Goal: Task Accomplishment & Management: Complete application form

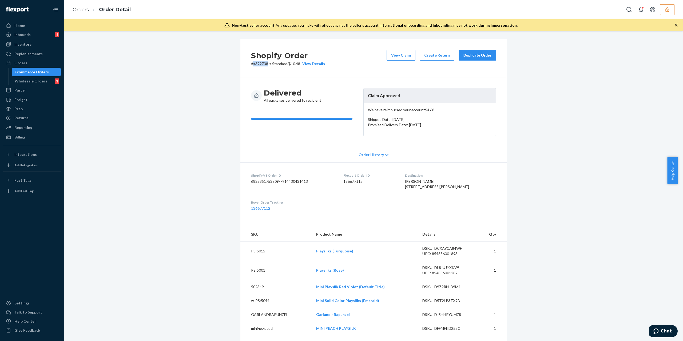
click at [669, 14] on button "button" at bounding box center [667, 9] width 14 height 11
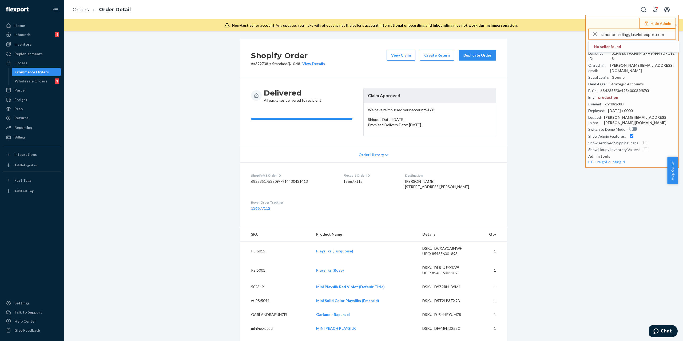
type input "sfnonboardingglasvinflexportcom"
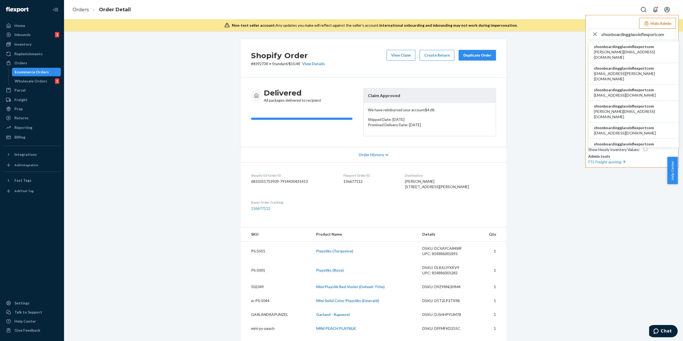
click at [629, 89] on li "sfnonboardingglasvinflexportcom kabeer.singh@queensu.ca" at bounding box center [634, 93] width 90 height 16
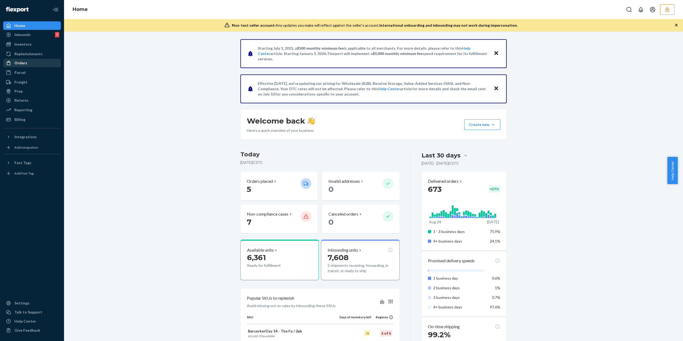
click at [24, 61] on div "Orders" at bounding box center [20, 62] width 13 height 5
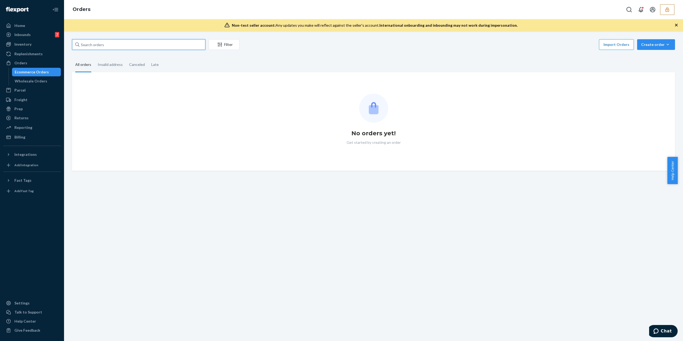
click at [132, 46] on input "text" at bounding box center [138, 44] width 133 height 11
paste input "136835986"
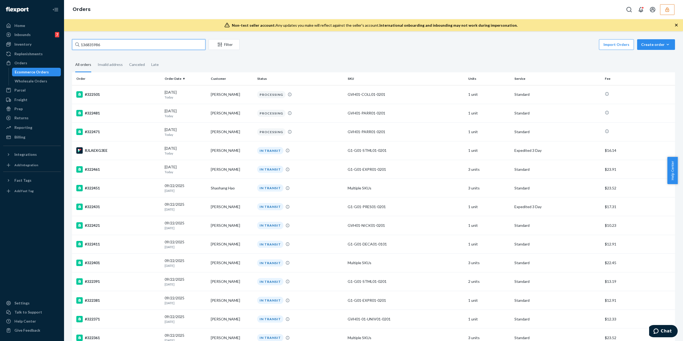
click at [145, 45] on input "136835986" at bounding box center [138, 44] width 133 height 11
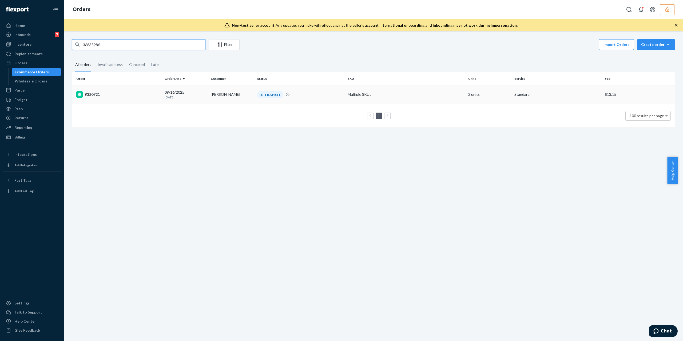
type input "136835986"
click at [127, 97] on div "#320721" at bounding box center [118, 94] width 84 height 6
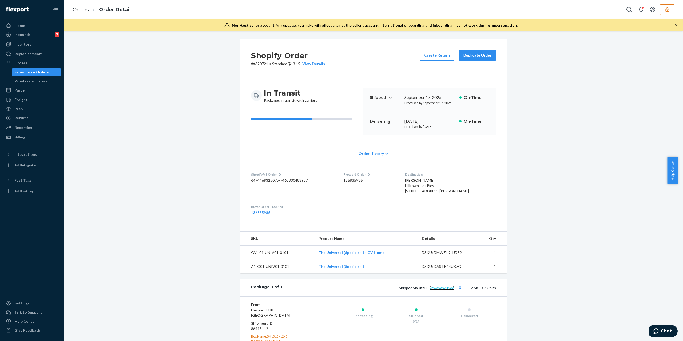
click at [440, 290] on link "krbwpxhyu5qq" at bounding box center [442, 288] width 25 height 5
click at [381, 152] on div "Order History" at bounding box center [373, 153] width 266 height 15
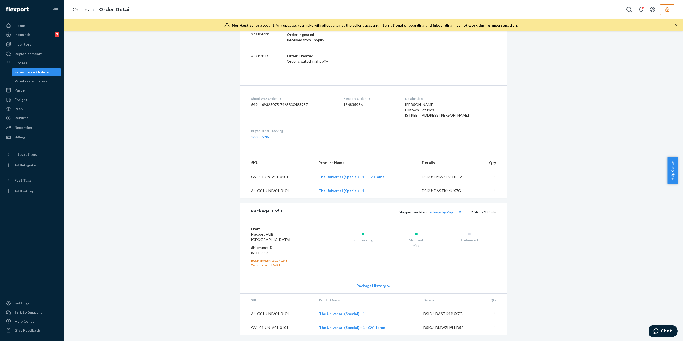
scroll to position [288, 0]
click at [261, 251] on dd "86413112" at bounding box center [283, 252] width 64 height 5
copy dd "86413112"
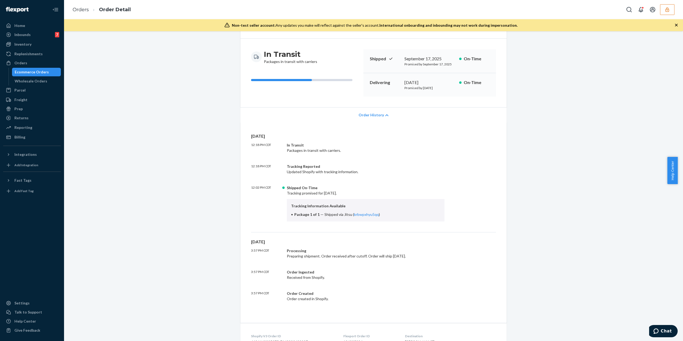
scroll to position [0, 0]
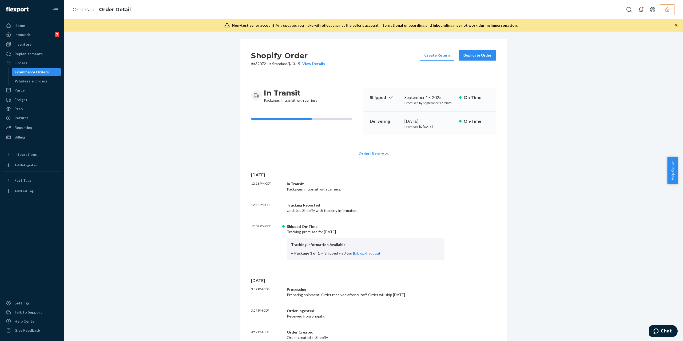
click at [391, 282] on p "Tue, Sep 16" at bounding box center [373, 280] width 245 height 6
click at [671, 13] on button "button" at bounding box center [667, 9] width 14 height 11
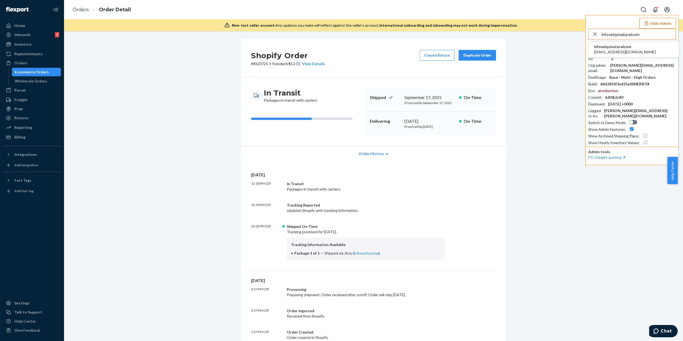
type input "infovelqonaturalcom"
click at [643, 46] on li "infovelqonaturalcom info@velqonatural.com" at bounding box center [634, 49] width 90 height 16
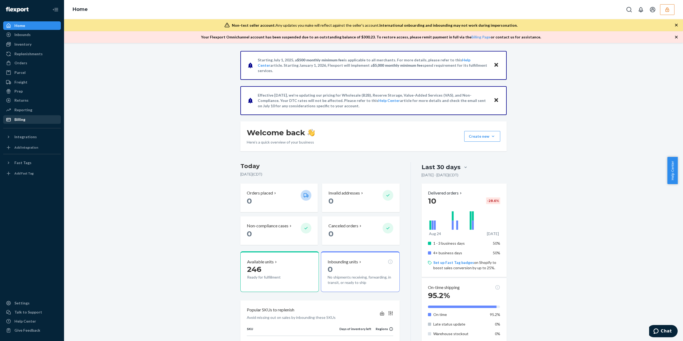
click at [21, 113] on div "Reporting" at bounding box center [32, 109] width 57 height 7
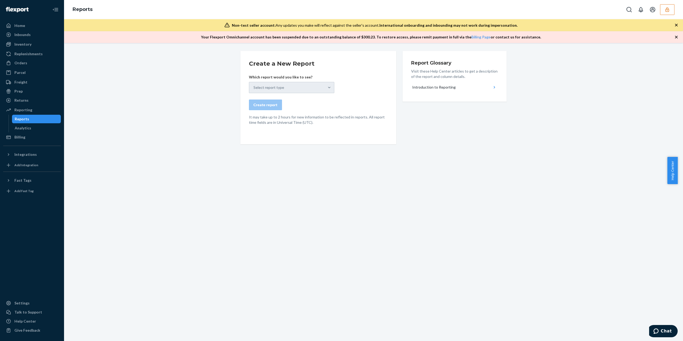
click at [21, 117] on div "Reports" at bounding box center [22, 118] width 14 height 5
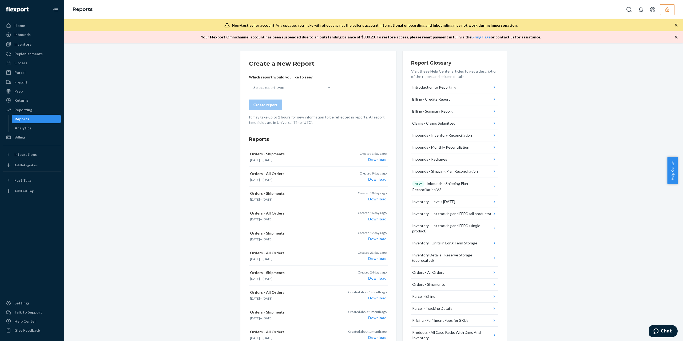
click at [671, 13] on button "button" at bounding box center [667, 9] width 14 height 11
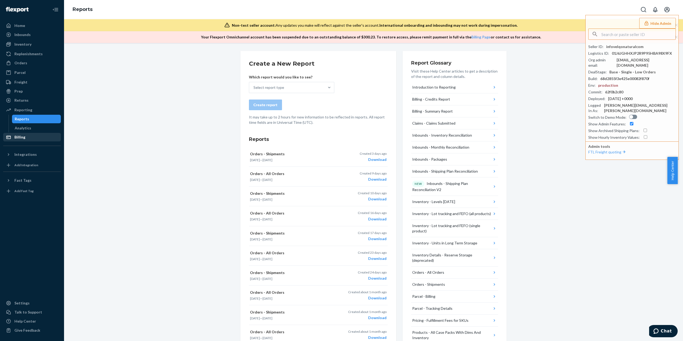
click at [21, 137] on div "Billing" at bounding box center [19, 136] width 11 height 5
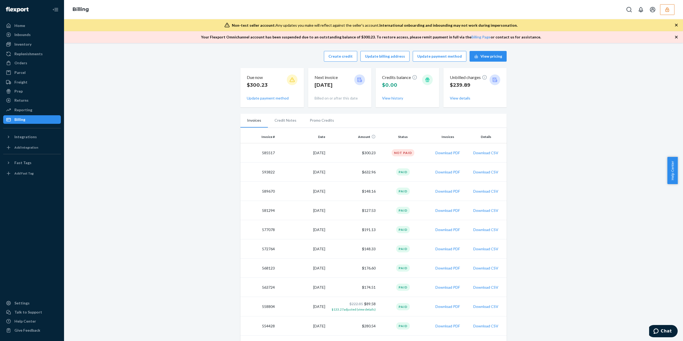
click at [663, 13] on button "button" at bounding box center [667, 9] width 14 height 11
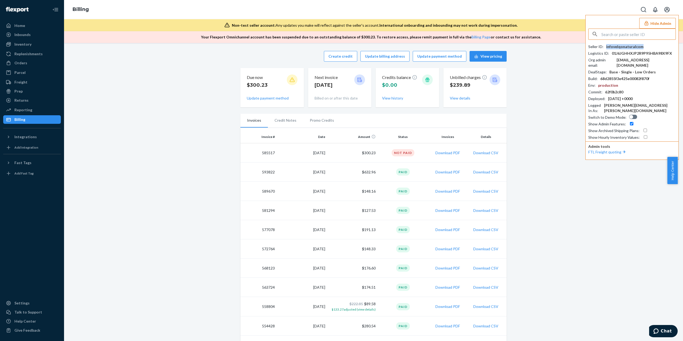
click at [628, 46] on div "infovelqonaturalcom" at bounding box center [624, 46] width 37 height 5
click at [454, 97] on button "View details" at bounding box center [460, 98] width 21 height 5
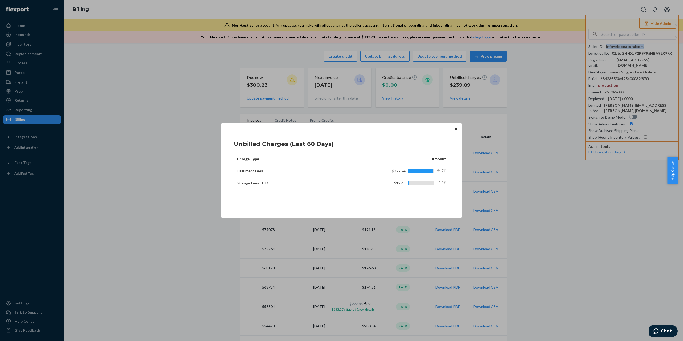
click at [457, 127] on button "Close" at bounding box center [456, 129] width 5 height 6
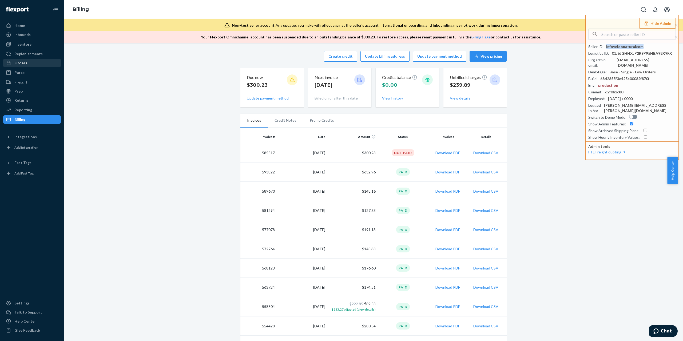
click at [38, 66] on div "Orders" at bounding box center [32, 62] width 57 height 7
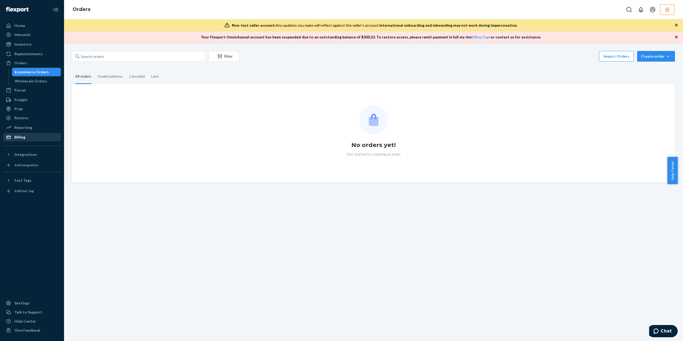
click at [30, 136] on div "Billing" at bounding box center [32, 136] width 57 height 7
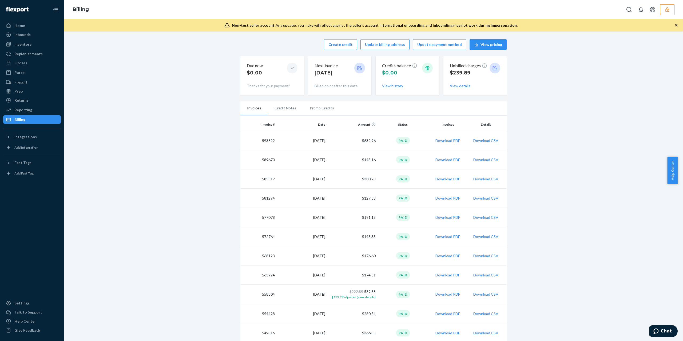
click at [219, 207] on div "Create credit Update billing address Update payment method View pricing Due now…" at bounding box center [373, 347] width 611 height 623
click at [449, 142] on button "Download PDF" at bounding box center [447, 140] width 25 height 5
click at [277, 164] on td "8/28/2025" at bounding box center [302, 159] width 50 height 19
click at [35, 112] on div "Reporting" at bounding box center [32, 109] width 57 height 7
click at [215, 180] on div "Create credit Update billing address Update payment method View pricing Due now…" at bounding box center [373, 347] width 611 height 623
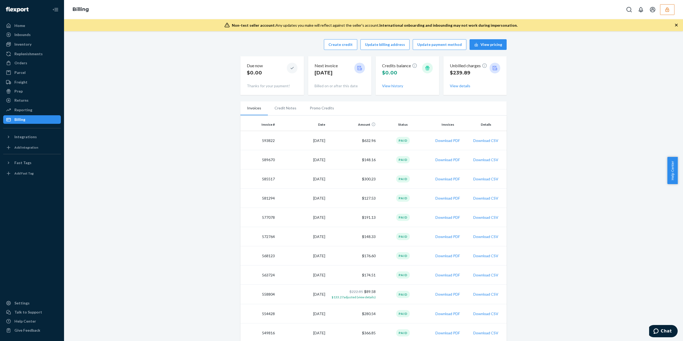
click at [196, 177] on div "Create credit Update billing address Update payment method View pricing Due now…" at bounding box center [373, 347] width 611 height 623
click at [462, 87] on button "View details" at bounding box center [460, 85] width 21 height 5
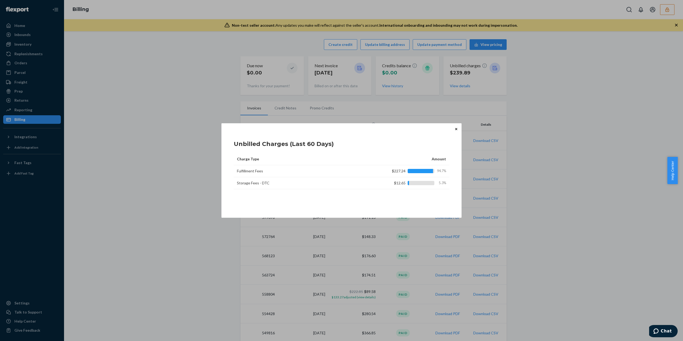
click at [456, 130] on icon "Close" at bounding box center [456, 129] width 2 height 3
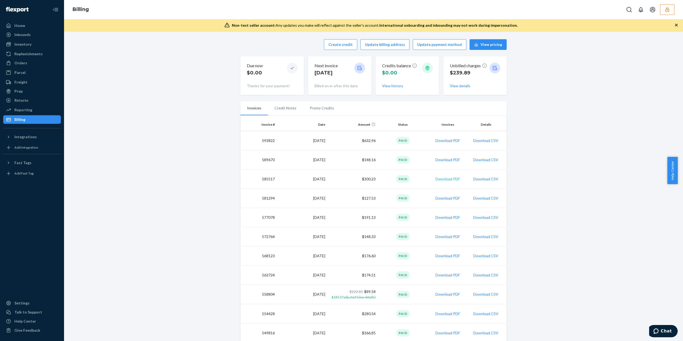
click at [439, 180] on button "Download PDF" at bounding box center [447, 178] width 25 height 5
click at [672, 10] on button "button" at bounding box center [667, 9] width 14 height 11
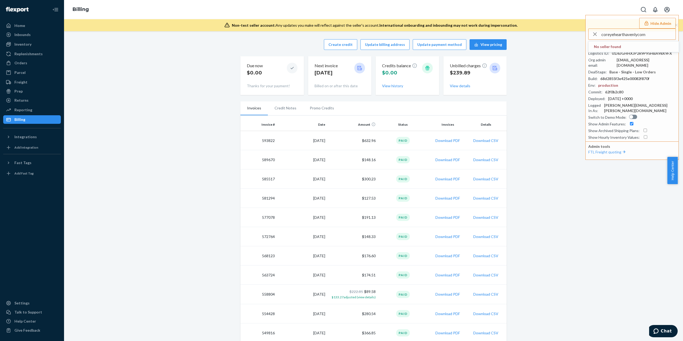
type input "coreyehearthavenlycom"
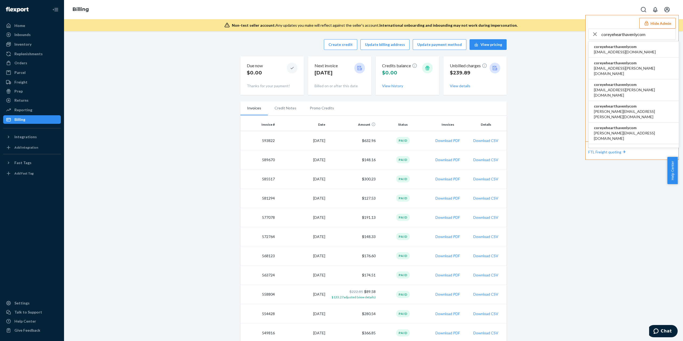
click at [621, 104] on span "coreyehearthavenlycom" at bounding box center [634, 106] width 80 height 5
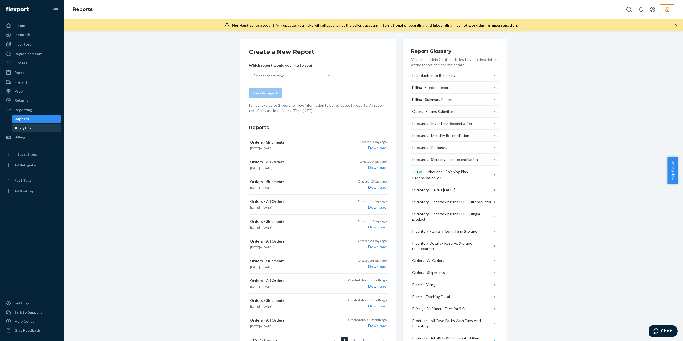
click at [42, 127] on div "Analytics" at bounding box center [37, 127] width 48 height 7
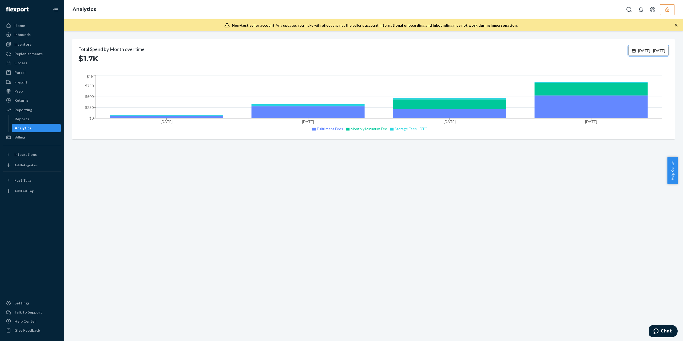
click at [639, 49] on span "Jun 25, 2025 - Sep 23, 2025" at bounding box center [651, 50] width 27 height 5
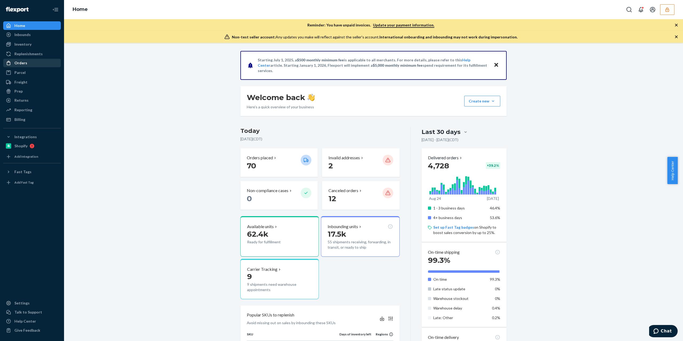
click at [21, 64] on div "Orders" at bounding box center [20, 62] width 13 height 5
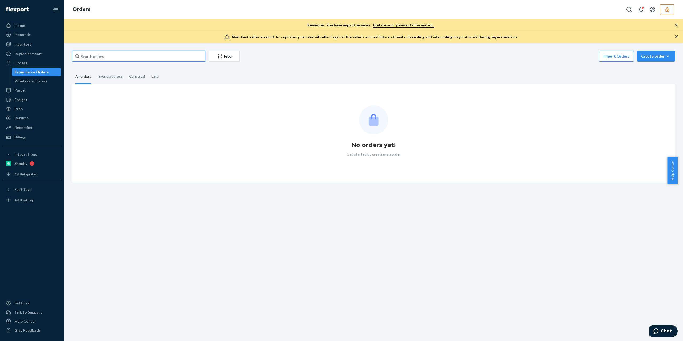
click at [137, 59] on input "text" at bounding box center [138, 56] width 133 height 11
paste input "136818869"
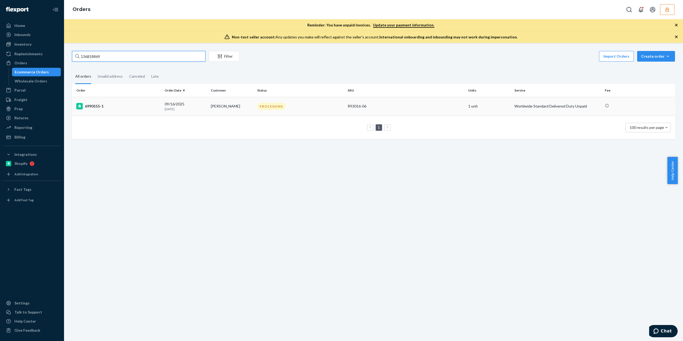
type input "136818869"
click at [124, 110] on td "6990555-1" at bounding box center [117, 106] width 90 height 19
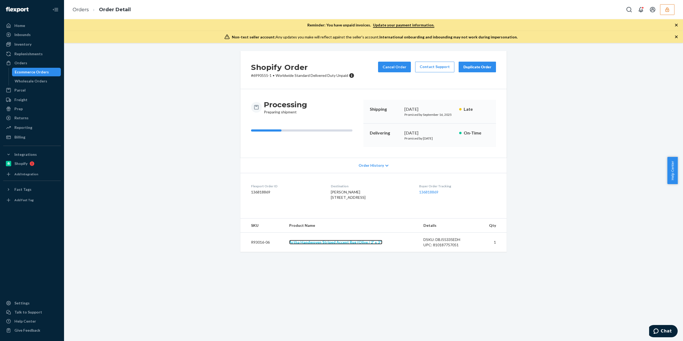
click at [318, 244] on link "Artha Handwoven Striped Accent Rug (Olive / 2' x 3')" at bounding box center [335, 242] width 93 height 5
click at [255, 188] on dt "Flexport Order ID" at bounding box center [286, 186] width 71 height 5
click at [256, 190] on dd "136818869" at bounding box center [286, 191] width 71 height 5
copy dd "136818869"
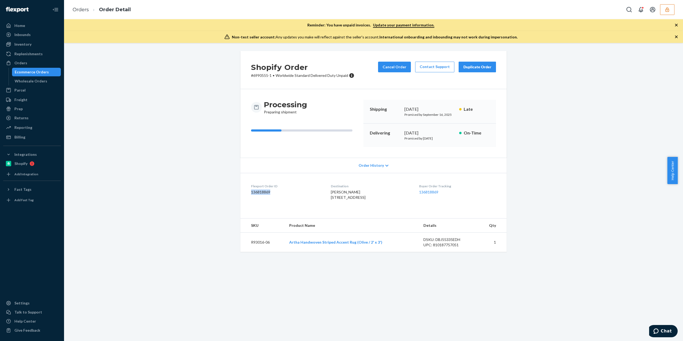
click at [667, 6] on button "button" at bounding box center [667, 9] width 14 height 11
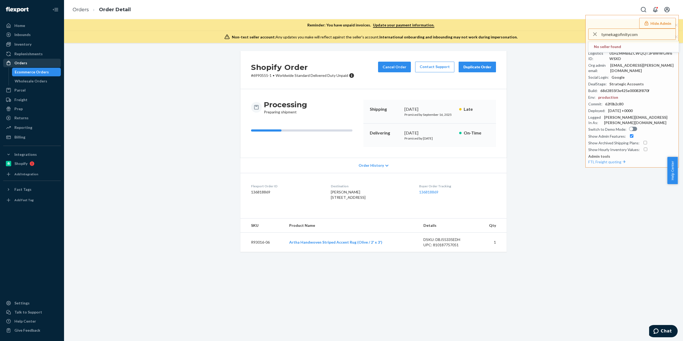
type input "tymekagofinitycom"
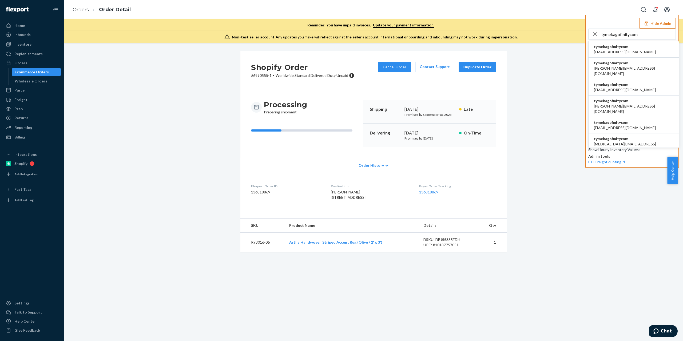
drag, startPoint x: 606, startPoint y: 93, endPoint x: 601, endPoint y: 93, distance: 4.8
click at [606, 98] on span "tymekagofinitycom" at bounding box center [634, 100] width 80 height 5
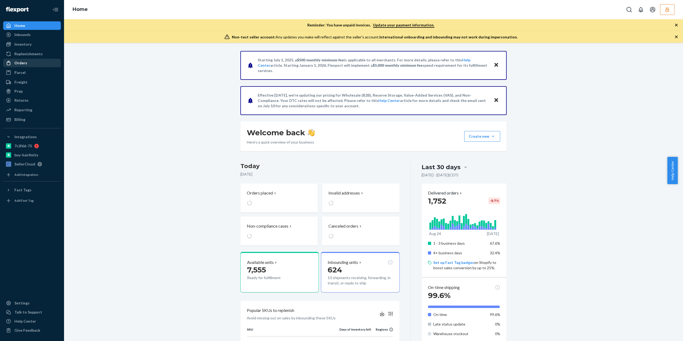
click at [27, 66] on div "Orders" at bounding box center [32, 62] width 57 height 7
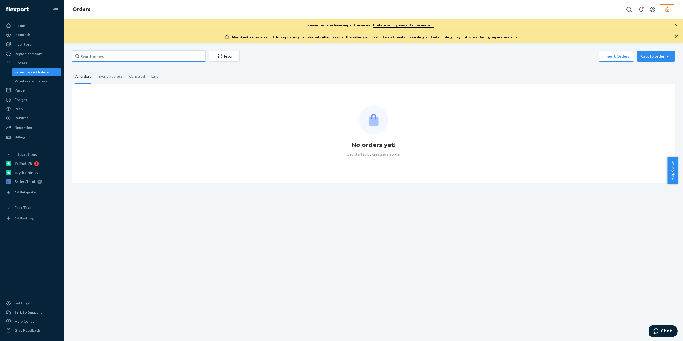
click at [101, 51] on input "text" at bounding box center [138, 56] width 133 height 11
paste input "H3069901"
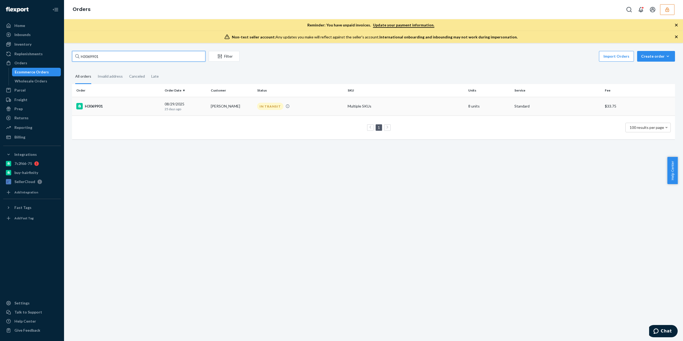
type input "H3069901"
click at [105, 109] on div "H3069901" at bounding box center [118, 106] width 84 height 6
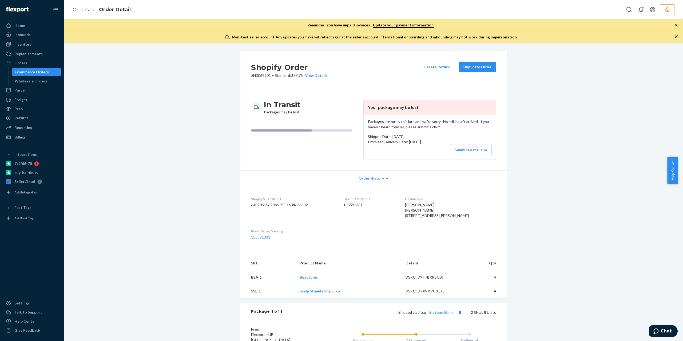
scroll to position [71, 0]
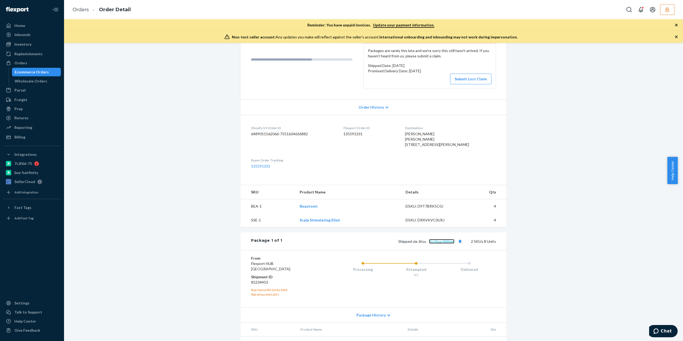
click at [444, 244] on link "5tc9puc46fmm" at bounding box center [441, 241] width 25 height 5
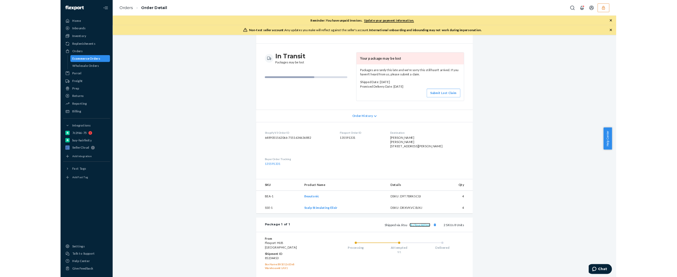
scroll to position [112, 0]
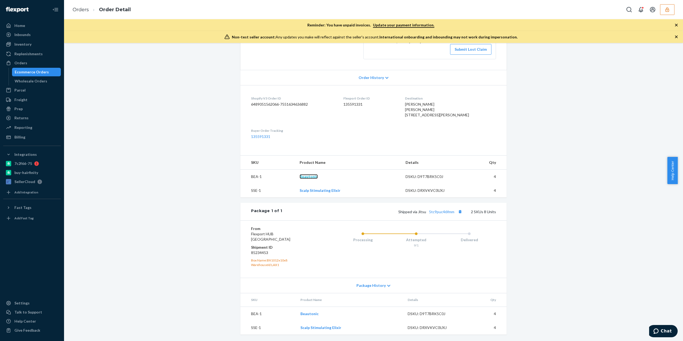
click at [311, 176] on link "Beautonic" at bounding box center [309, 176] width 18 height 5
click at [316, 191] on link "Scalp Stimulating Elixir" at bounding box center [320, 190] width 41 height 5
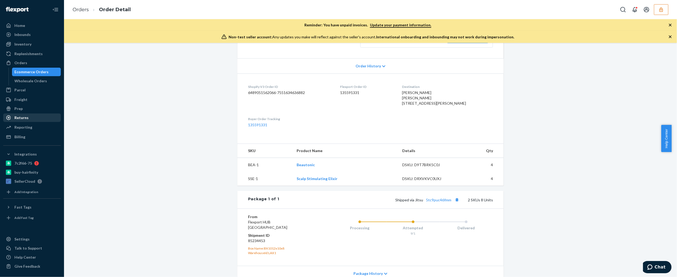
click at [27, 115] on div "Returns" at bounding box center [21, 117] width 14 height 5
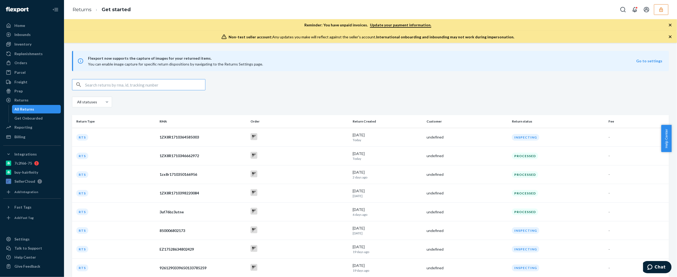
click at [140, 90] on input "text" at bounding box center [145, 85] width 120 height 11
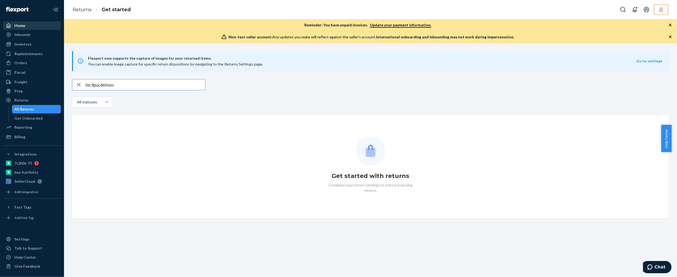
type input "5tc9puc46fmm"
click at [24, 28] on div "Home" at bounding box center [19, 25] width 11 height 5
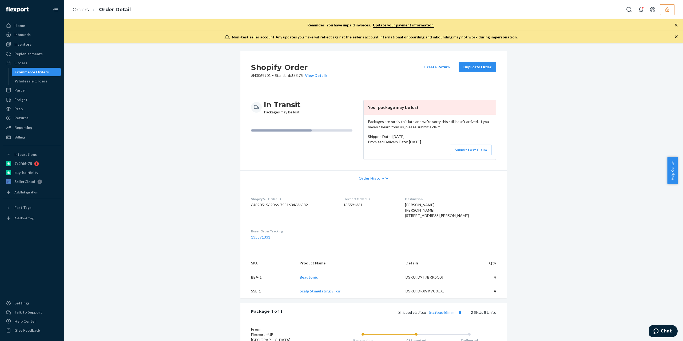
click at [667, 11] on icon "button" at bounding box center [667, 9] width 5 height 5
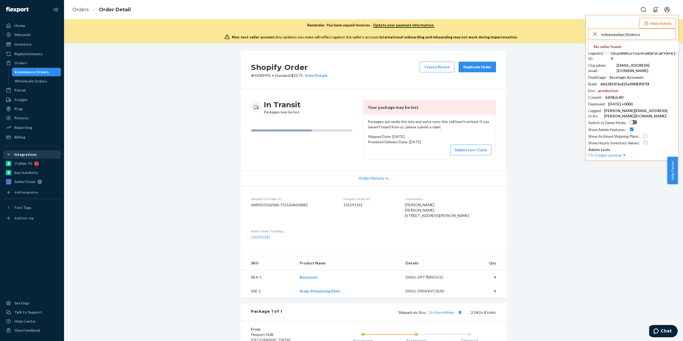
type input "mikesundaycitizenco"
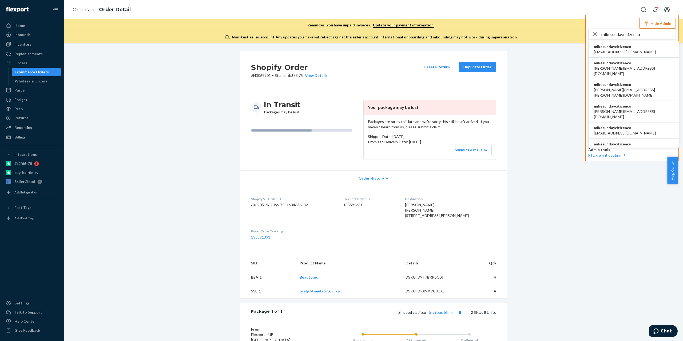
click at [620, 88] on li "mikesundaycitizenco andres.felipe@sundaycitizen.co" at bounding box center [634, 90] width 90 height 22
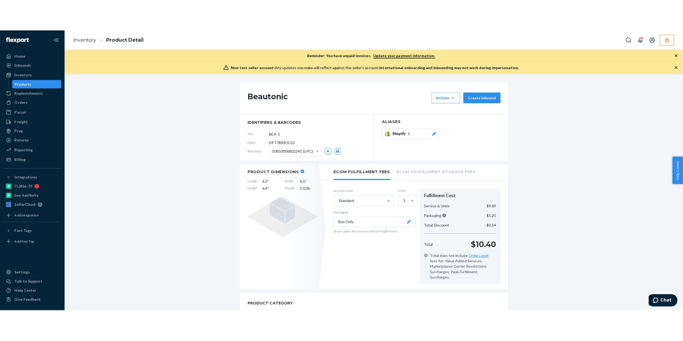
scroll to position [178, 0]
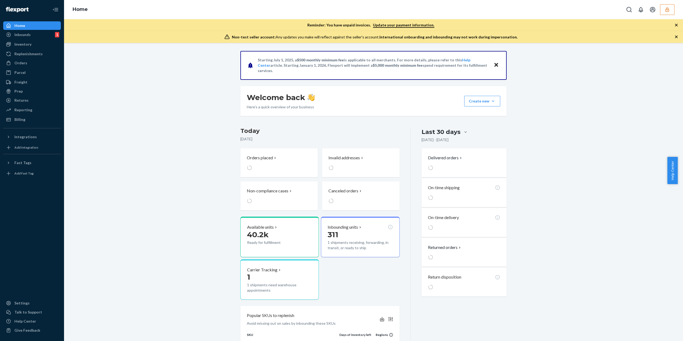
click at [41, 68] on div "Orders Ecommerce Orders Wholesale Orders" at bounding box center [32, 63] width 58 height 9
click at [41, 65] on div "Orders" at bounding box center [32, 62] width 57 height 7
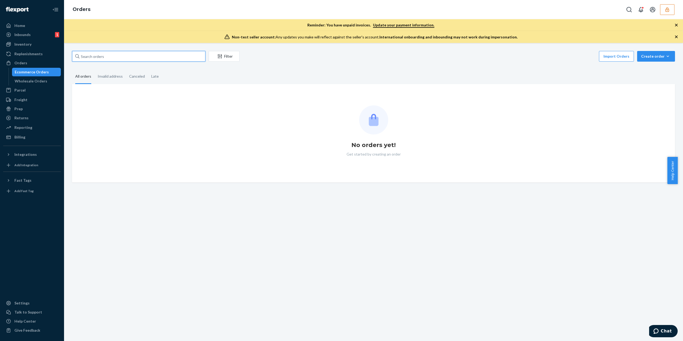
click at [114, 58] on input "text" at bounding box center [138, 56] width 133 height 11
paste input "#SUND277251"
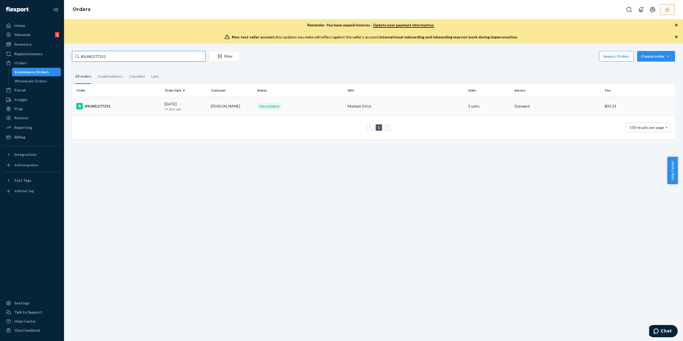
type input "#SUND277251"
click at [105, 104] on div "#SUND277251" at bounding box center [118, 106] width 84 height 6
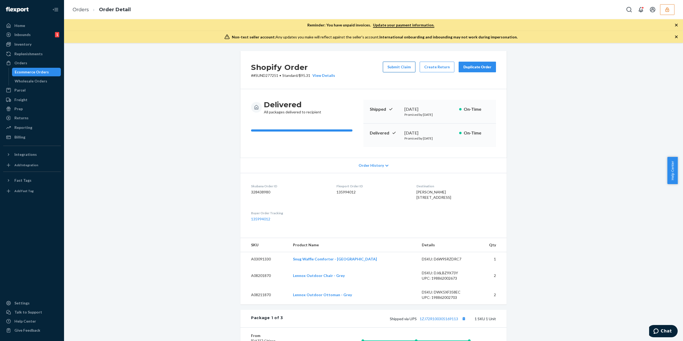
click at [407, 67] on button "Submit Claim" at bounding box center [399, 67] width 33 height 11
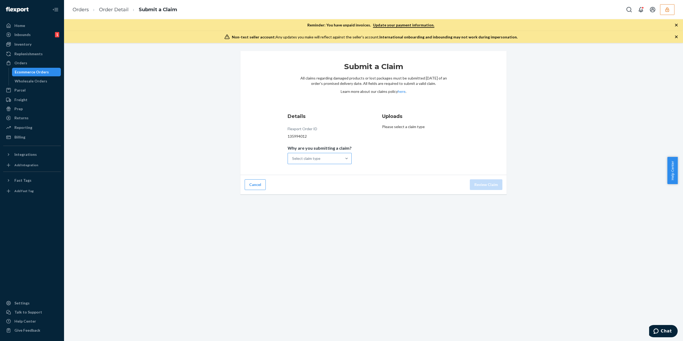
click at [338, 160] on div "Select claim type" at bounding box center [315, 158] width 54 height 11
click at [293, 160] on input "Why are you submitting a claim? Select claim type" at bounding box center [292, 158] width 1 height 5
click at [325, 193] on div "Incorrect product" at bounding box center [320, 193] width 62 height 11
click at [293, 161] on input "Why are you submitting a claim? option Incorrect product focused, 3 of 4. 4 res…" at bounding box center [292, 158] width 1 height 5
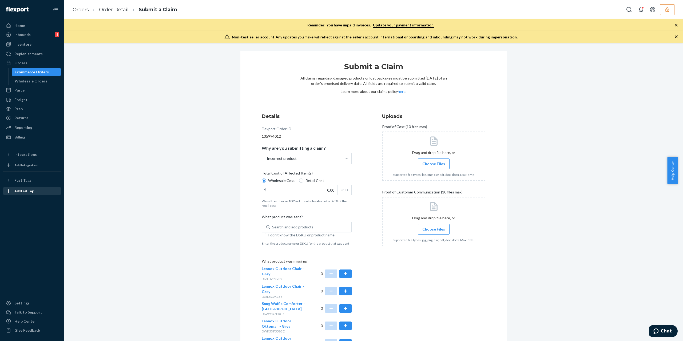
scroll to position [35, 0]
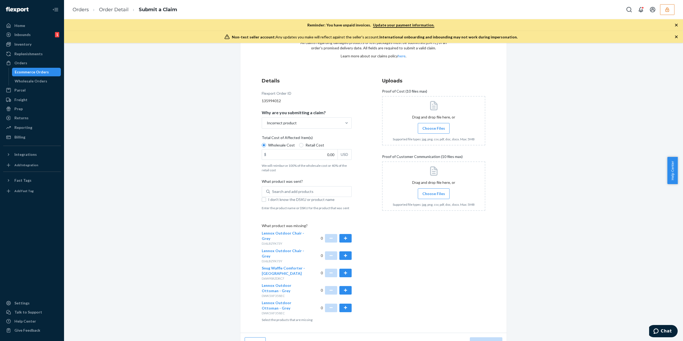
click at [150, 222] on div "Submit a Claim All claims regarding damaged products or lost packages must be s…" at bounding box center [373, 183] width 611 height 337
click at [345, 291] on button "button" at bounding box center [345, 290] width 12 height 9
click at [344, 307] on button "button" at bounding box center [345, 308] width 12 height 9
click at [343, 309] on button "button" at bounding box center [345, 308] width 12 height 9
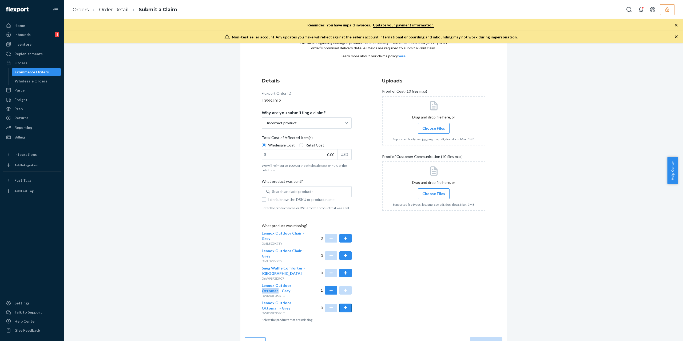
click at [343, 309] on button "button" at bounding box center [345, 308] width 12 height 9
click at [327, 288] on button "button" at bounding box center [331, 290] width 12 height 9
click at [342, 309] on button "button" at bounding box center [345, 308] width 12 height 9
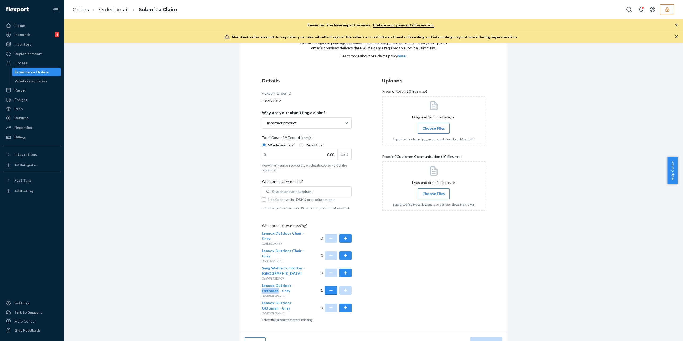
click at [329, 293] on button "button" at bounding box center [331, 290] width 12 height 9
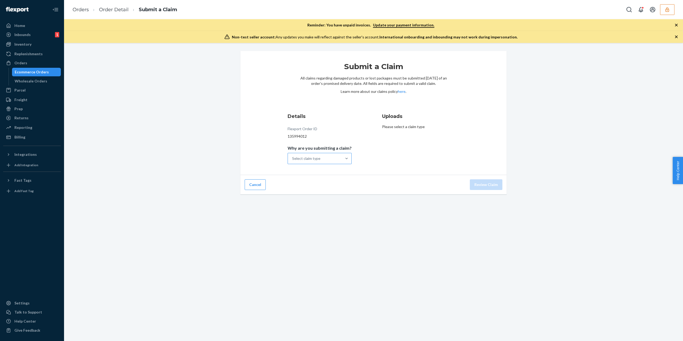
click at [312, 159] on div "Select claim type" at bounding box center [306, 158] width 28 height 5
click at [293, 159] on input "Why are you submitting a claim? Select claim type" at bounding box center [292, 158] width 1 height 5
click at [325, 192] on div "Incorrect product" at bounding box center [320, 193] width 62 height 11
click at [293, 161] on input "Why are you submitting a claim? option Incorrect product focused, 3 of 4. 4 res…" at bounding box center [292, 158] width 1 height 5
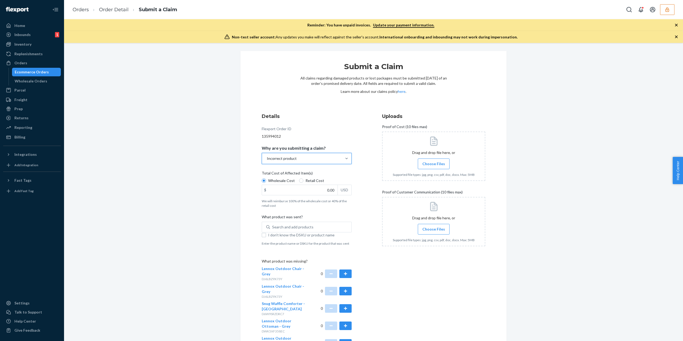
scroll to position [47, 0]
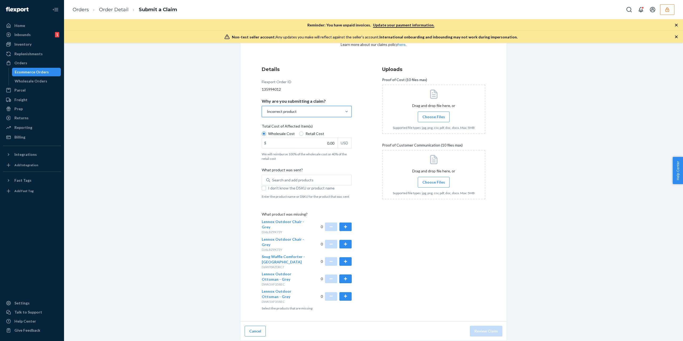
click at [344, 279] on button "button" at bounding box center [345, 279] width 12 height 9
click at [345, 296] on button "button" at bounding box center [345, 296] width 12 height 9
click at [343, 259] on button "button" at bounding box center [345, 261] width 12 height 9
click at [330, 263] on button "button" at bounding box center [331, 261] width 12 height 9
click at [339, 297] on button "button" at bounding box center [345, 296] width 12 height 9
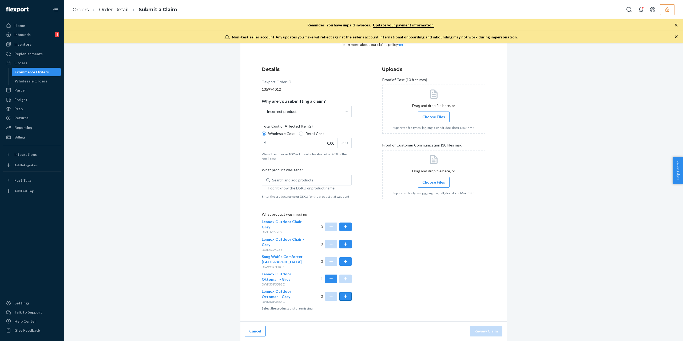
click at [344, 297] on button "button" at bounding box center [345, 296] width 12 height 9
click at [344, 298] on button "button" at bounding box center [345, 296] width 12 height 9
click at [340, 296] on button "button" at bounding box center [345, 296] width 12 height 9
click at [328, 280] on button "button" at bounding box center [331, 279] width 12 height 9
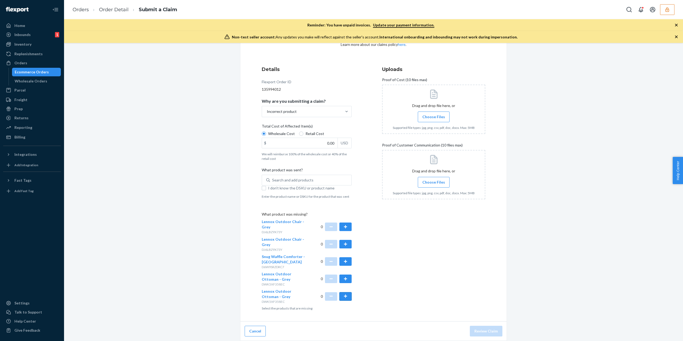
click at [344, 298] on button "button" at bounding box center [345, 296] width 12 height 9
click at [343, 298] on button "button" at bounding box center [345, 296] width 12 height 9
click at [345, 264] on button "button" at bounding box center [345, 261] width 12 height 9
click at [328, 262] on button "button" at bounding box center [331, 261] width 12 height 9
